Goal: Task Accomplishment & Management: Complete application form

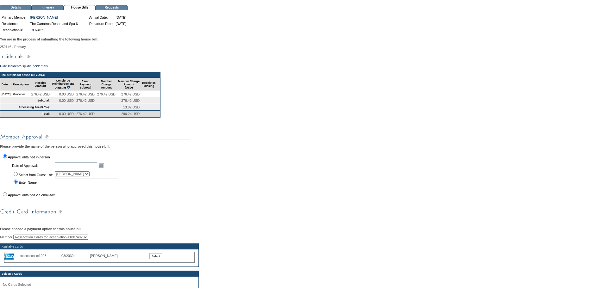
scroll to position [63, 0]
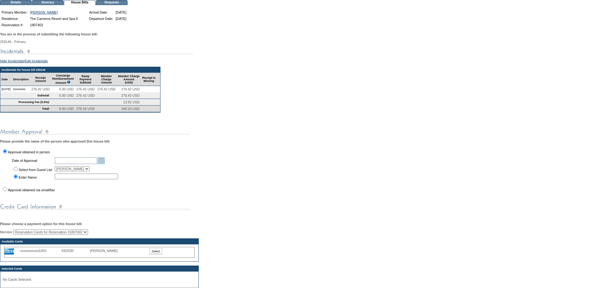
click at [105, 164] on link "Open the calendar popup." at bounding box center [101, 160] width 7 height 7
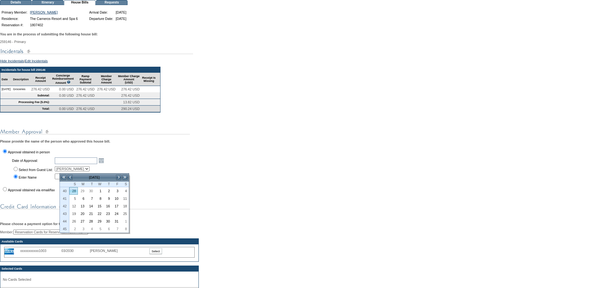
click at [74, 193] on link "28" at bounding box center [74, 191] width 8 height 7
type input "[DATE]"
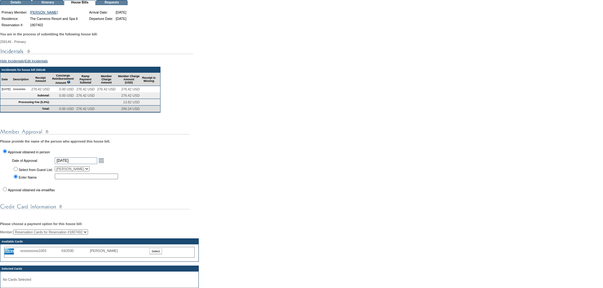
click at [18, 172] on td "Select from Guest List:" at bounding box center [32, 168] width 42 height 7
click at [16, 171] on input "Select from Guest List:" at bounding box center [16, 169] width 4 height 4
radio input "true"
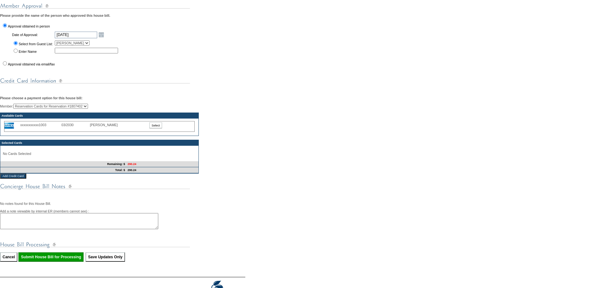
scroll to position [190, 0]
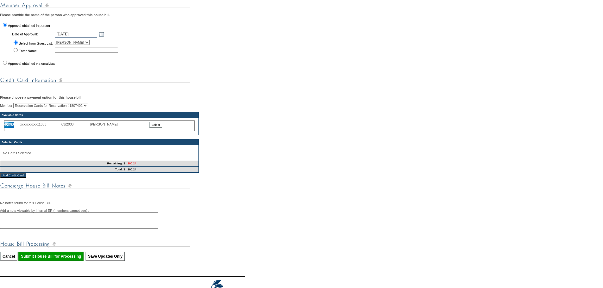
click at [162, 131] on td "xxxxxxxxxxx1003 03/2030 [PERSON_NAME] 0.00 Select" at bounding box center [99, 126] width 198 height 17
click at [159, 128] on input "Select" at bounding box center [155, 125] width 13 height 6
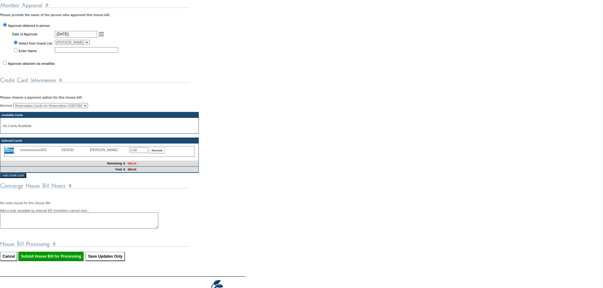
drag, startPoint x: 140, startPoint y: 162, endPoint x: 111, endPoint y: 167, distance: 28.9
click at [111, 157] on div "xxxxxxxxxxx1003 03/2030 [PERSON_NAME] 0.00 Remove" at bounding box center [99, 151] width 190 height 11
click at [0, 252] on input "Cancel" at bounding box center [8, 256] width 17 height 9
type input "290.24"
click at [103, 229] on textarea at bounding box center [79, 221] width 158 height 16
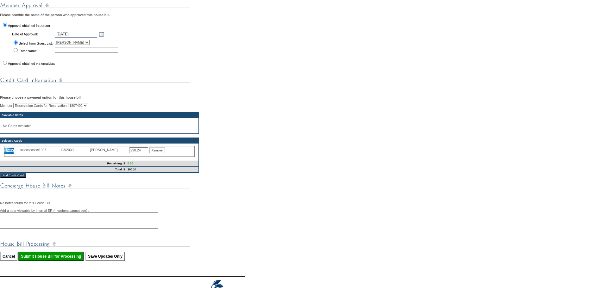
click at [68, 261] on input "Submit House Bill for Processing" at bounding box center [50, 256] width 65 height 9
type input "Processing..."
